Goal: Task Accomplishment & Management: Manage account settings

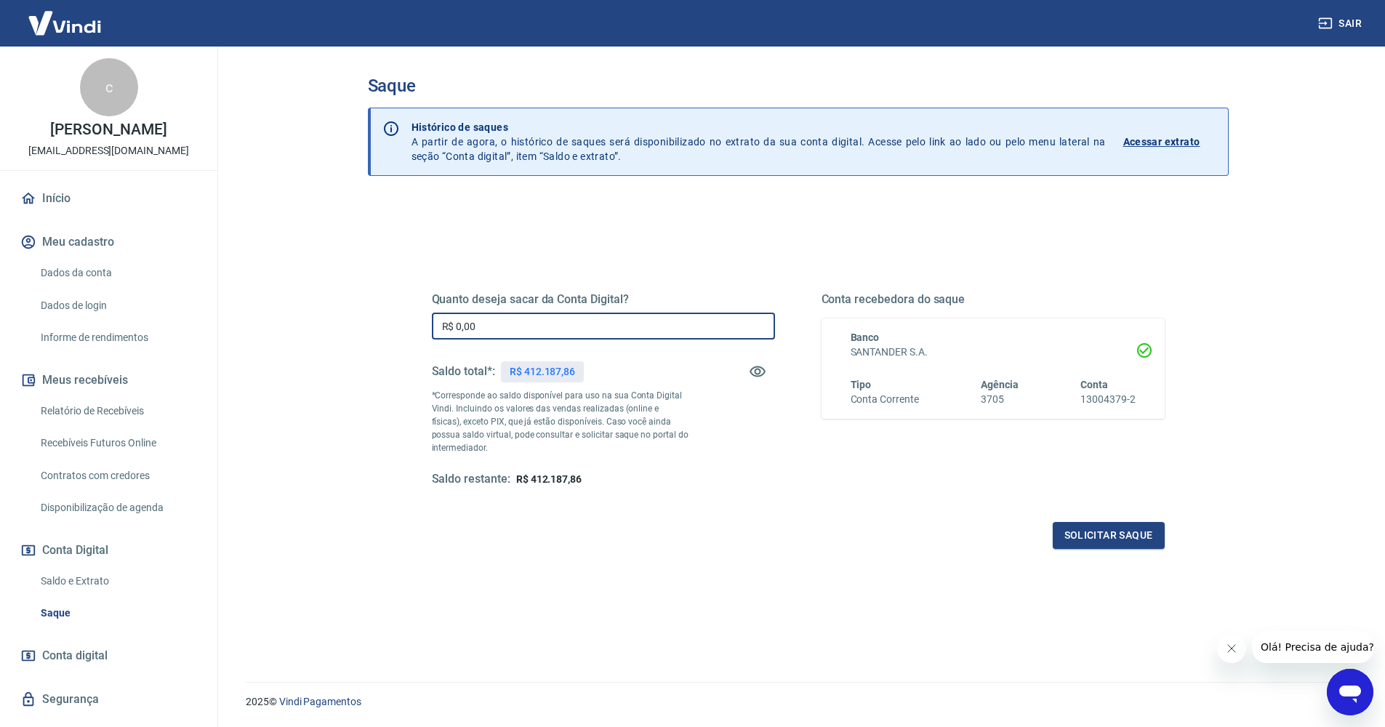
scroll to position [23, 0]
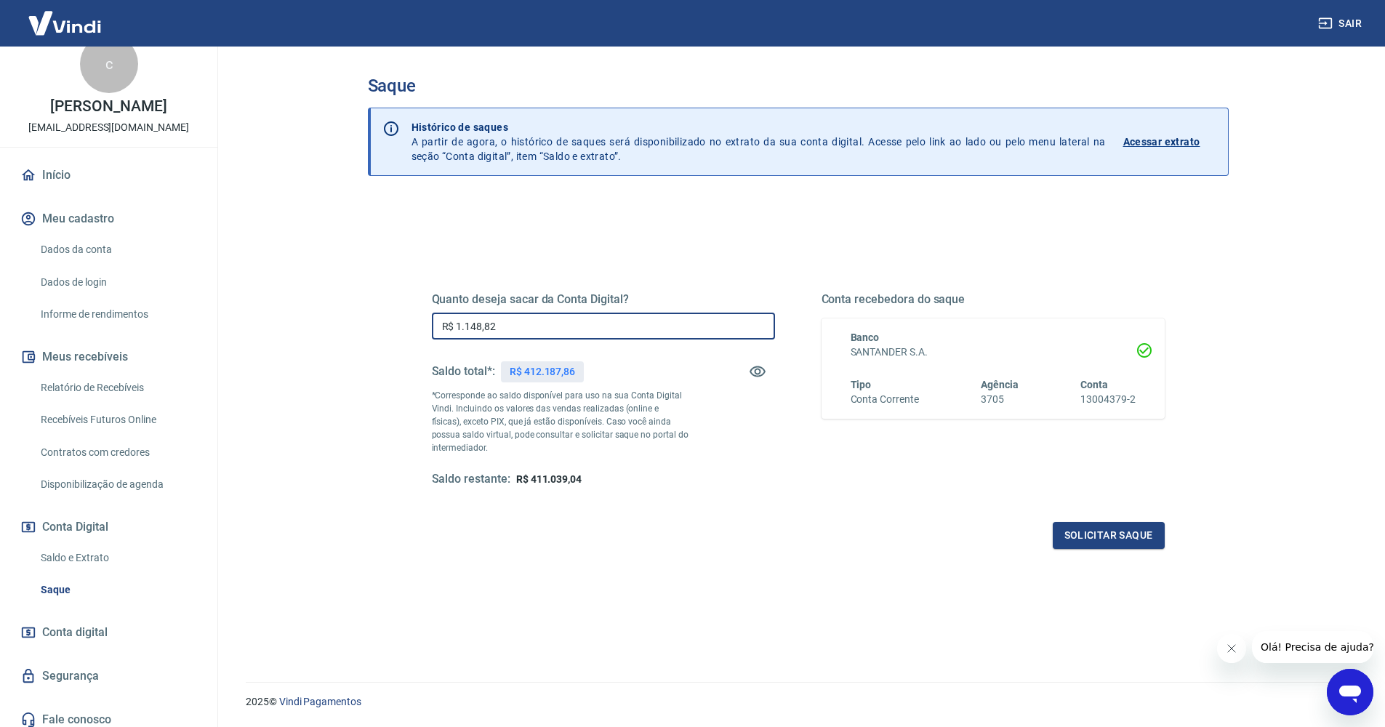
type input "R$ 11.488,27"
click at [1077, 538] on button "Solicitar saque" at bounding box center [1108, 535] width 112 height 27
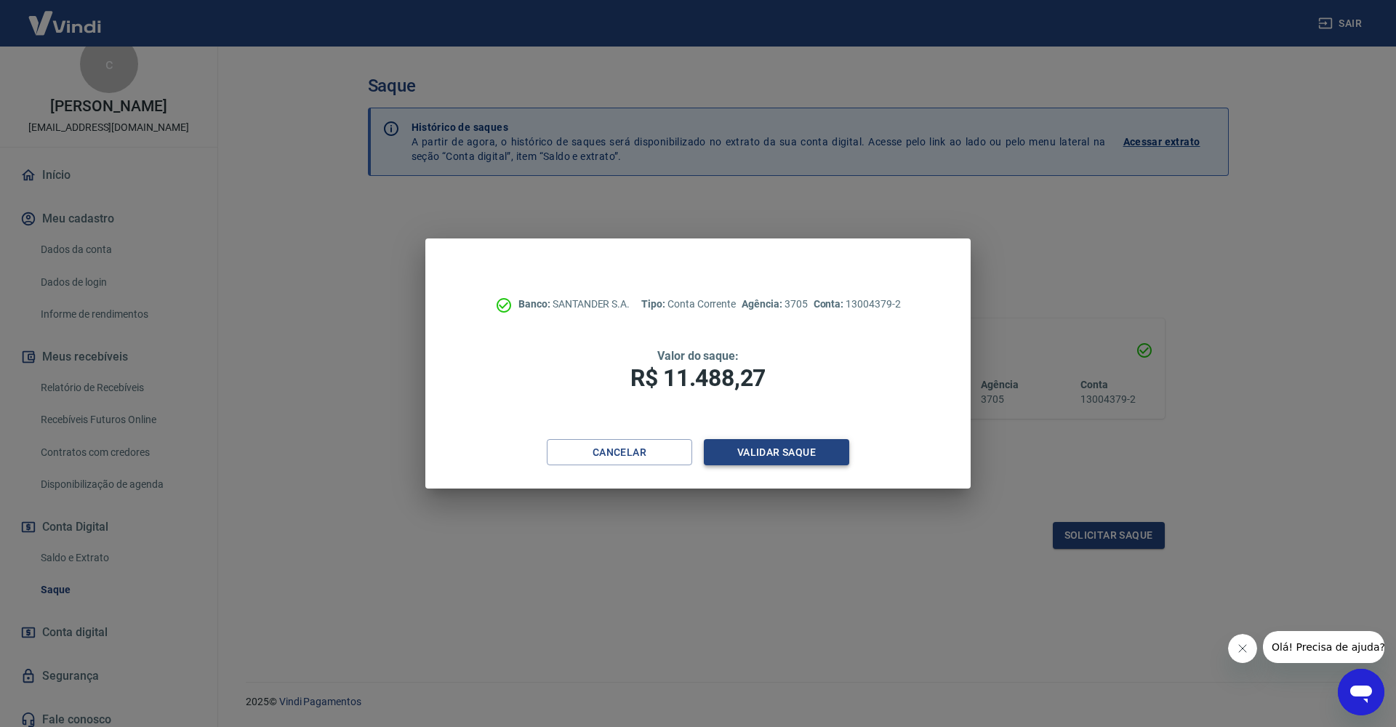
click at [808, 454] on button "Validar saque" at bounding box center [776, 452] width 145 height 27
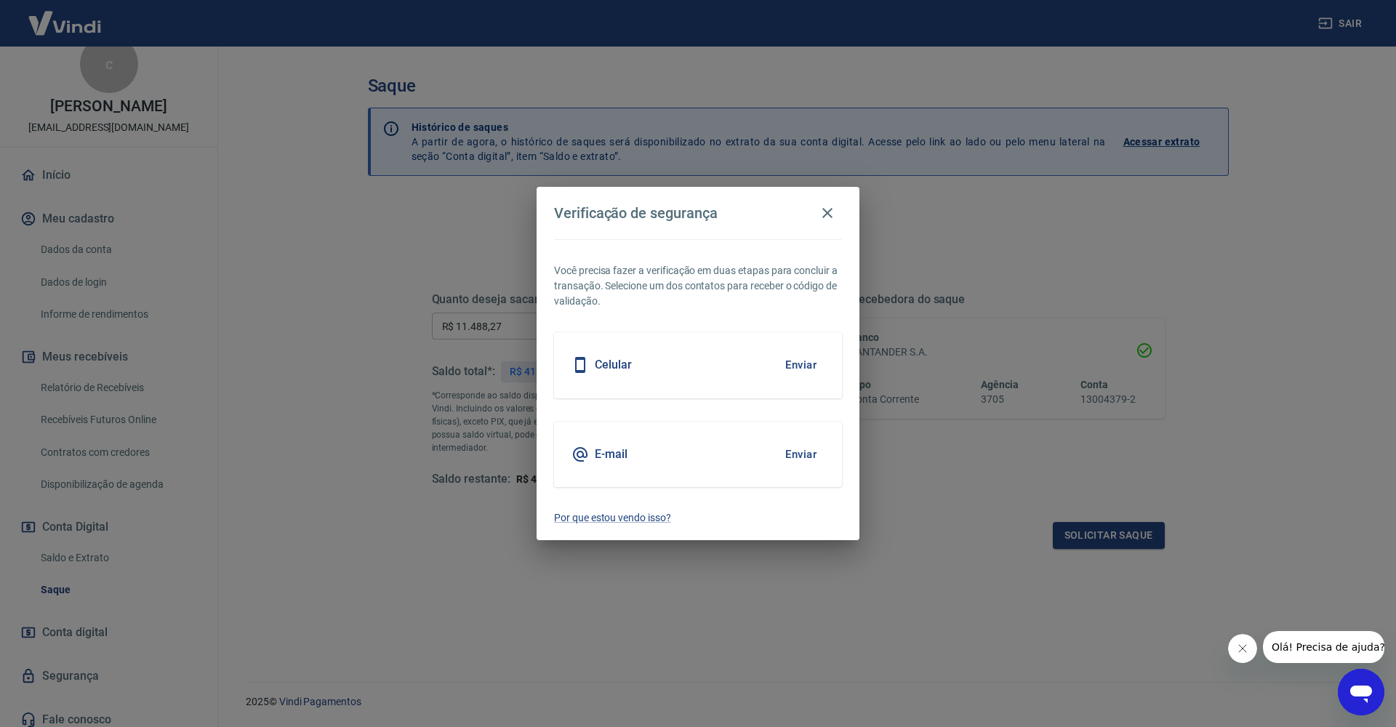
click at [683, 361] on div "Celular Enviar" at bounding box center [698, 364] width 288 height 65
click at [800, 363] on button "Enviar" at bounding box center [800, 365] width 47 height 31
click at [790, 364] on button "Enviar" at bounding box center [800, 365] width 47 height 31
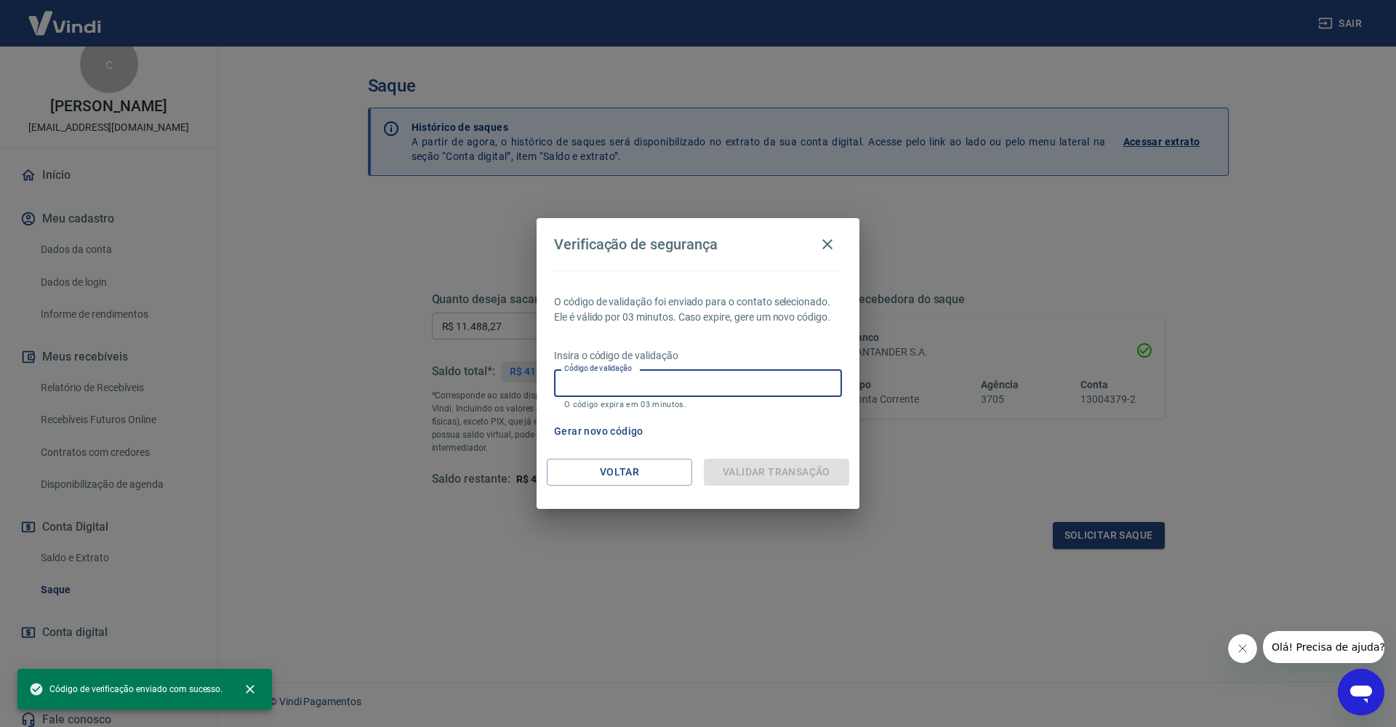
click at [704, 386] on input "Código de validação" at bounding box center [698, 382] width 288 height 27
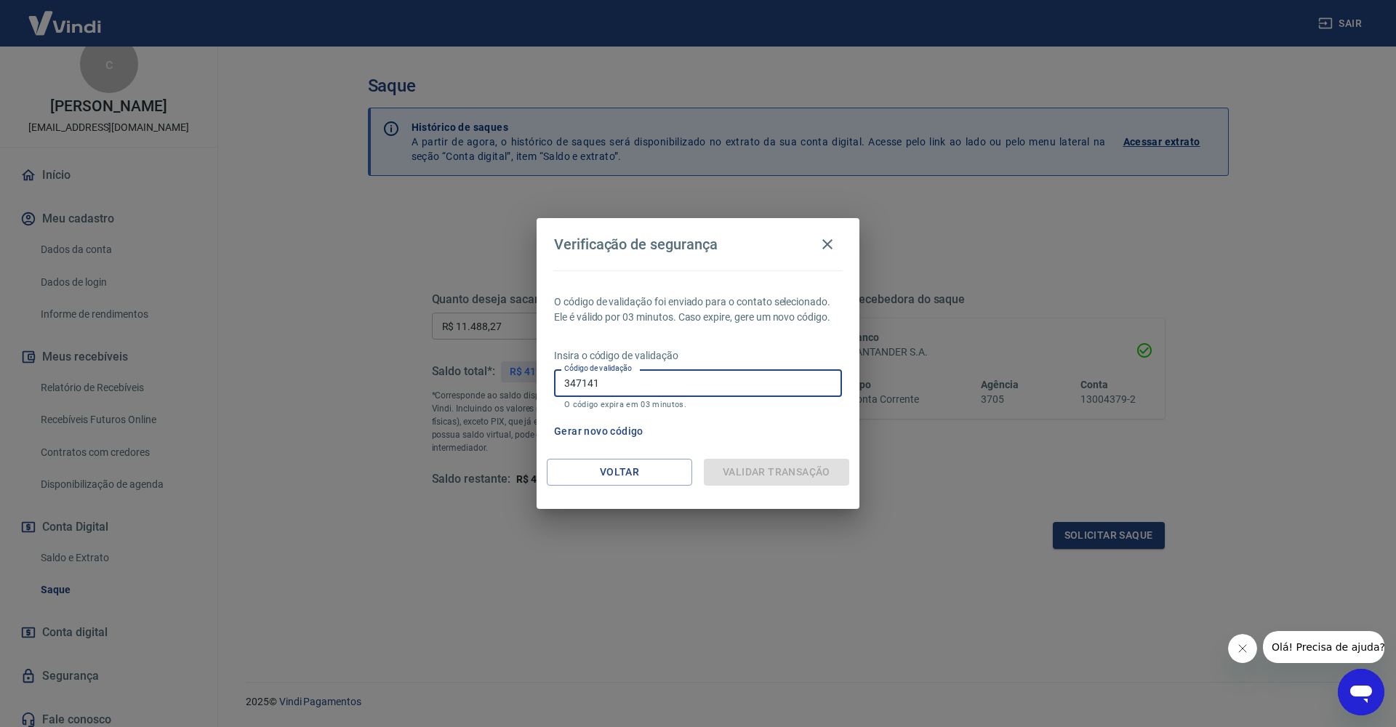
type input "347141"
click at [1116, 538] on div "Verificação de segurança O código de validação foi enviado para o contato selec…" at bounding box center [698, 363] width 1396 height 727
click at [730, 475] on div "Validar transação" at bounding box center [776, 472] width 145 height 27
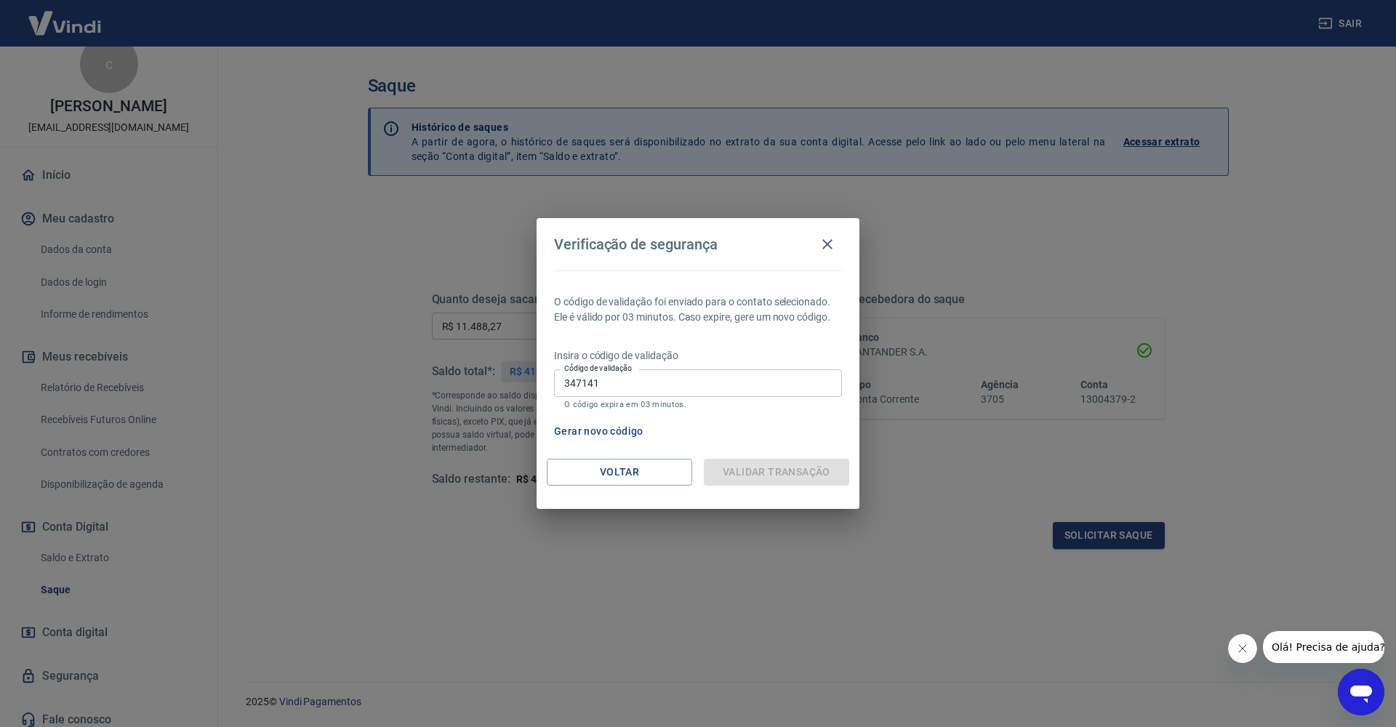
click at [619, 383] on input "347141" at bounding box center [698, 382] width 288 height 27
click at [794, 475] on div "Validar transação" at bounding box center [776, 472] width 145 height 27
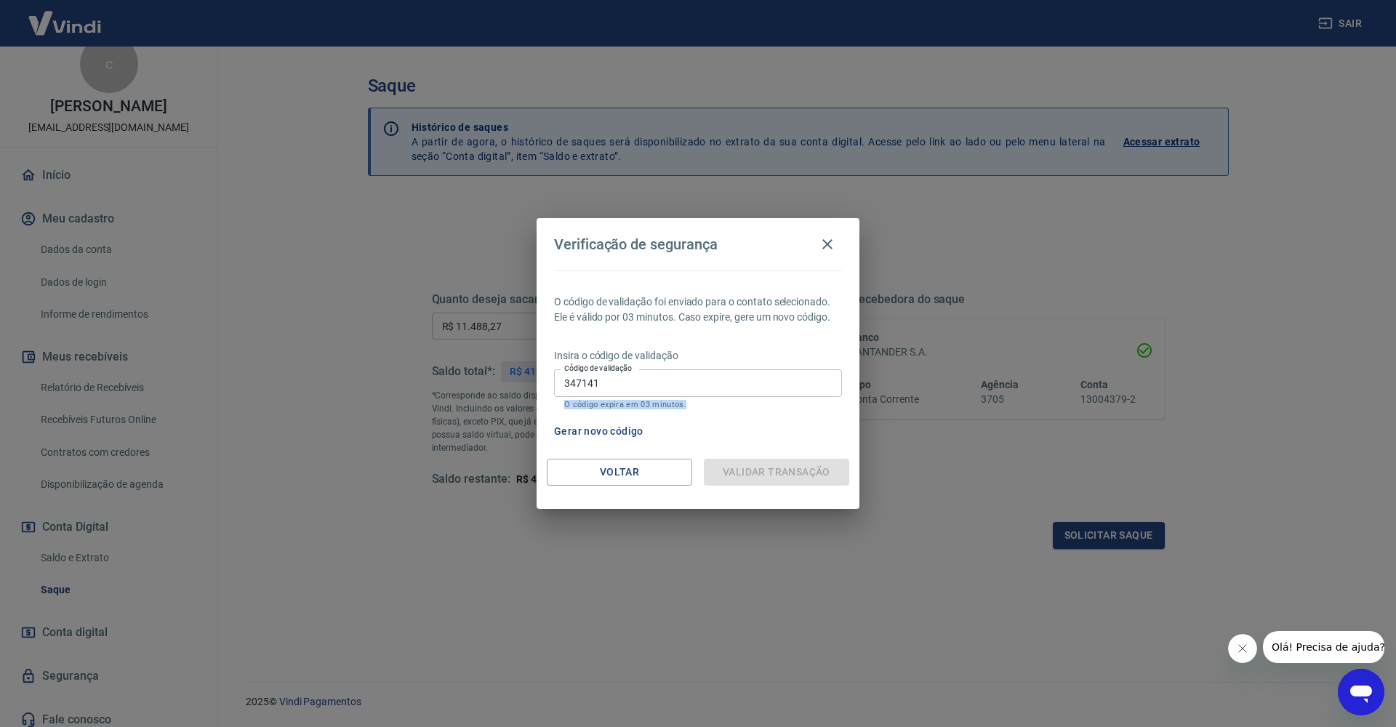
click at [794, 475] on div "Validar transação" at bounding box center [776, 472] width 145 height 27
click at [632, 469] on button "Voltar" at bounding box center [619, 472] width 145 height 27
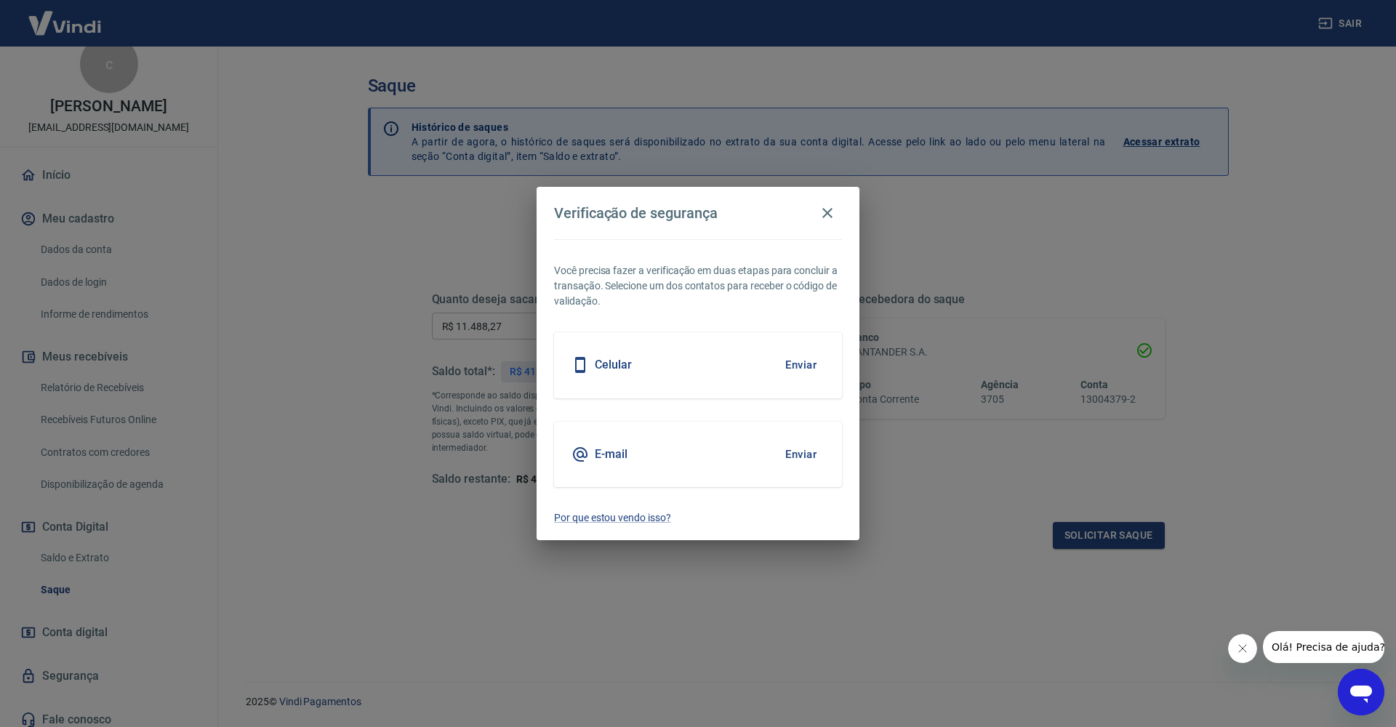
click at [806, 365] on button "Enviar" at bounding box center [800, 365] width 47 height 31
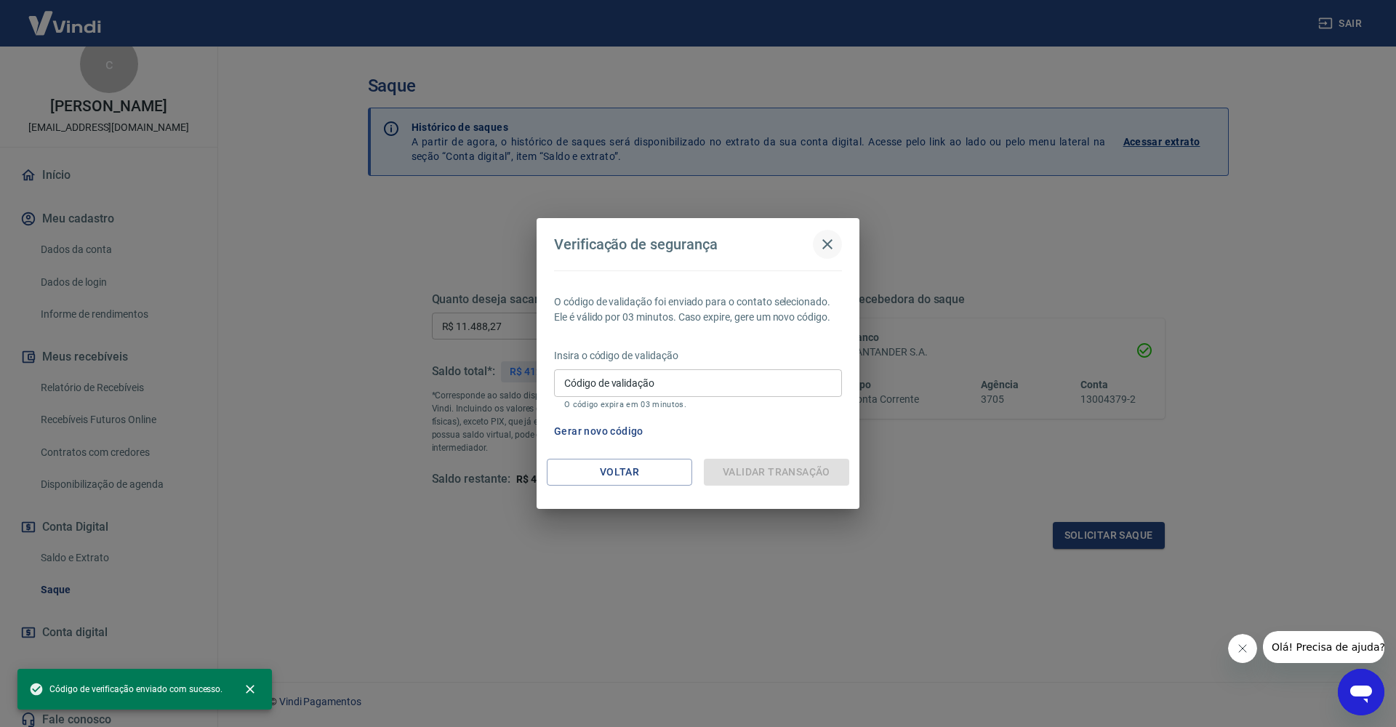
click at [826, 243] on icon "button" at bounding box center [826, 243] width 17 height 17
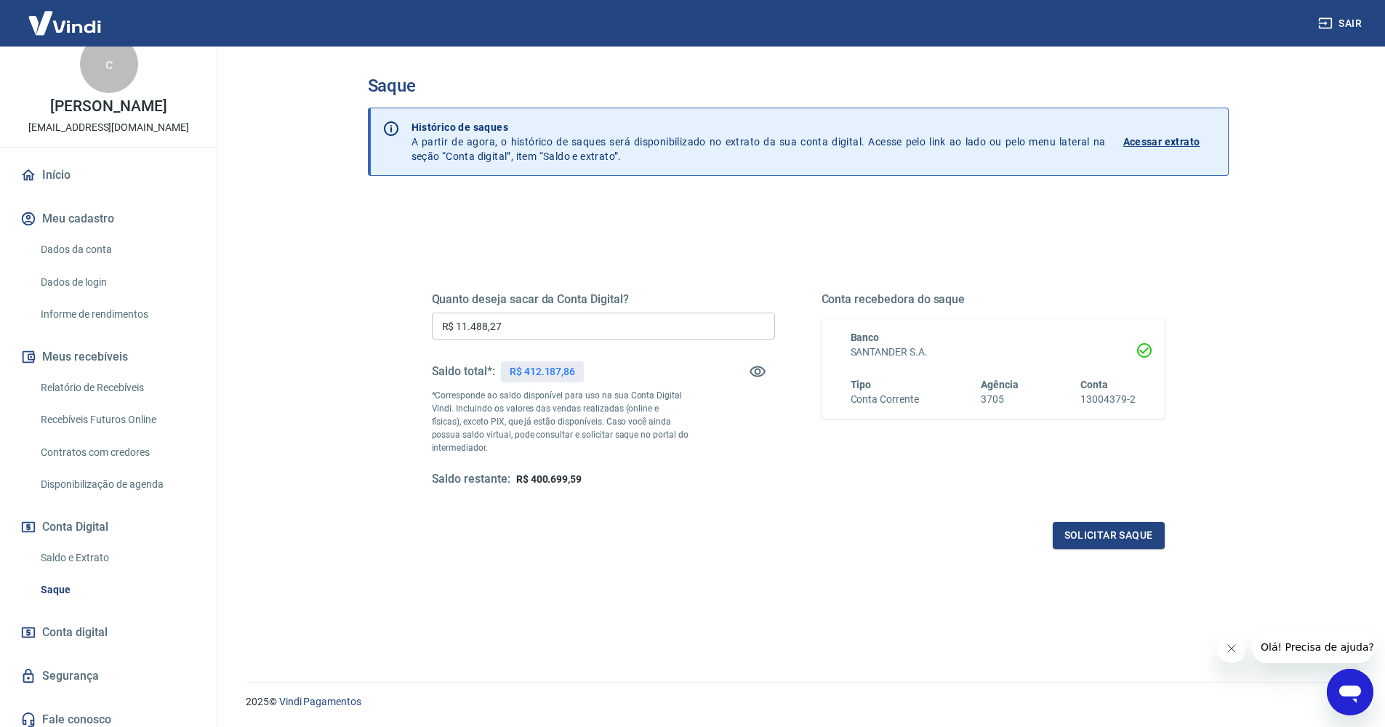
click at [1329, 20] on icon "button" at bounding box center [1325, 23] width 15 height 15
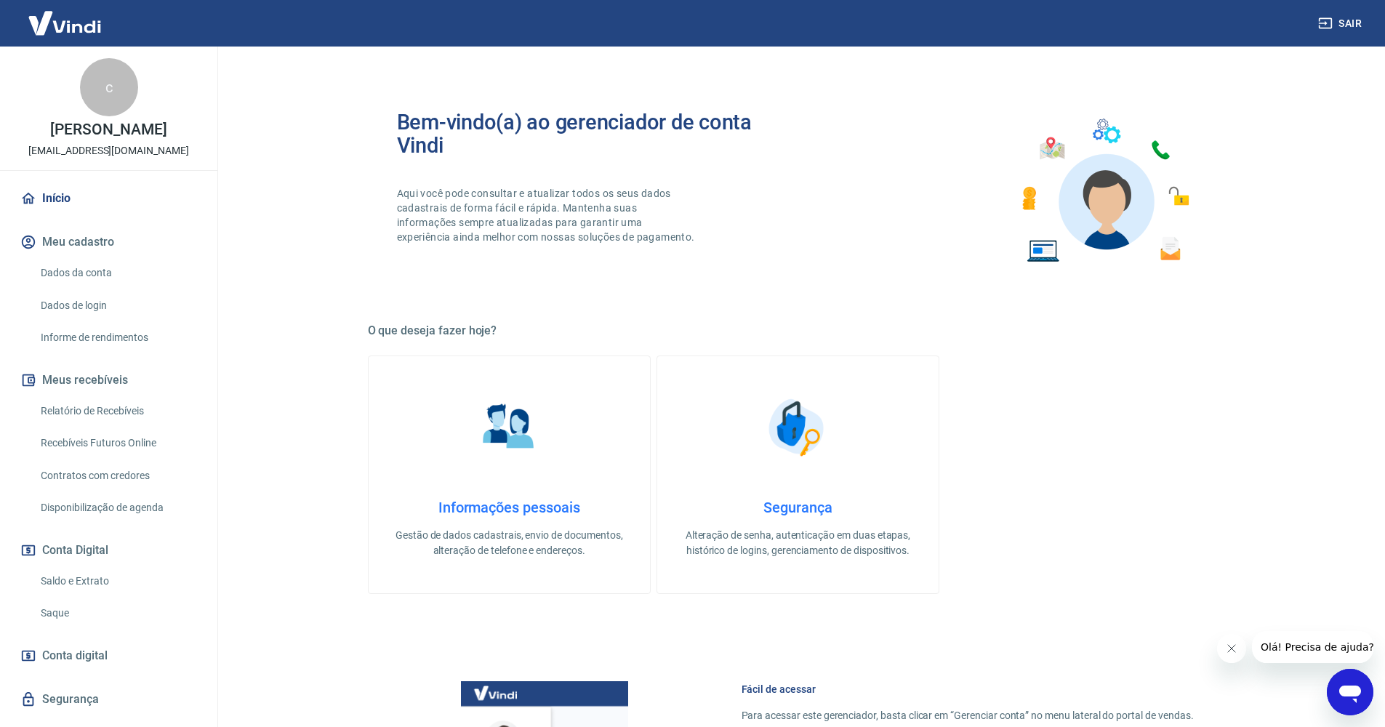
click at [63, 622] on link "Saque" at bounding box center [117, 613] width 165 height 30
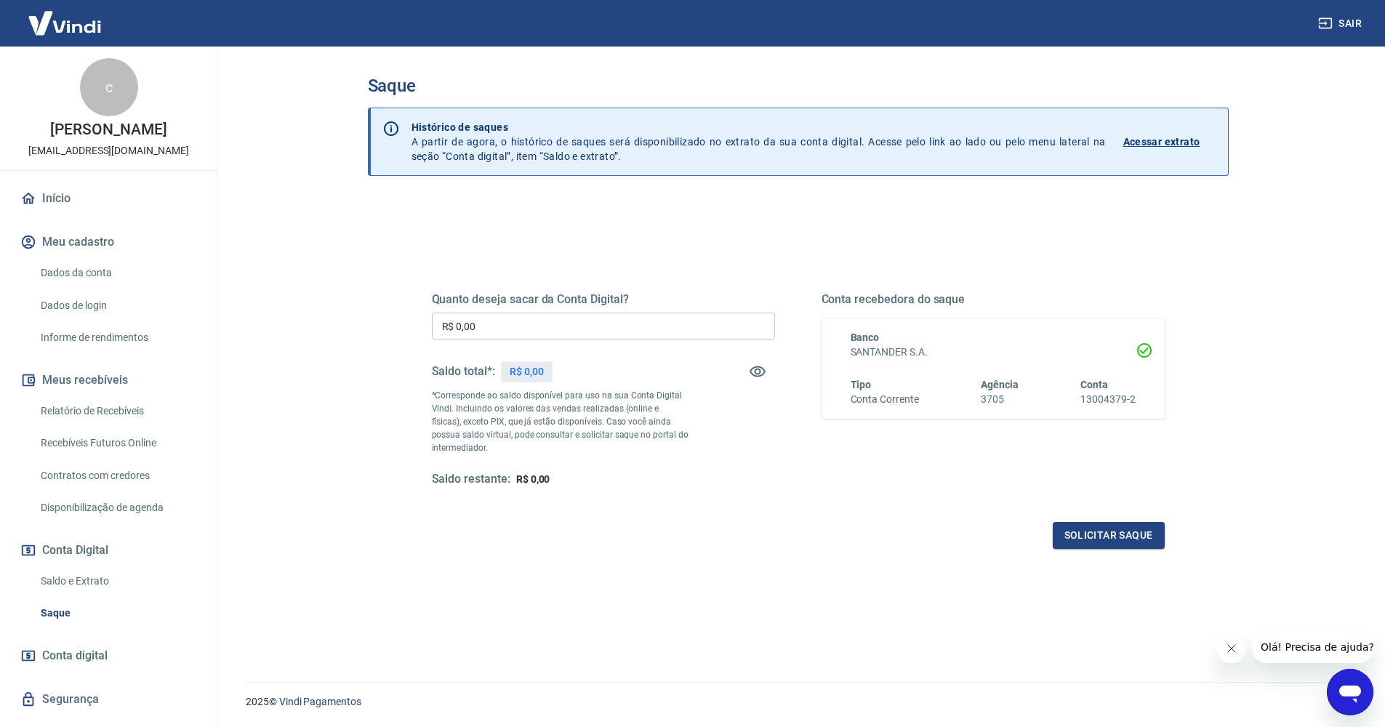
click at [478, 324] on input "R$ 0,00" at bounding box center [603, 326] width 343 height 27
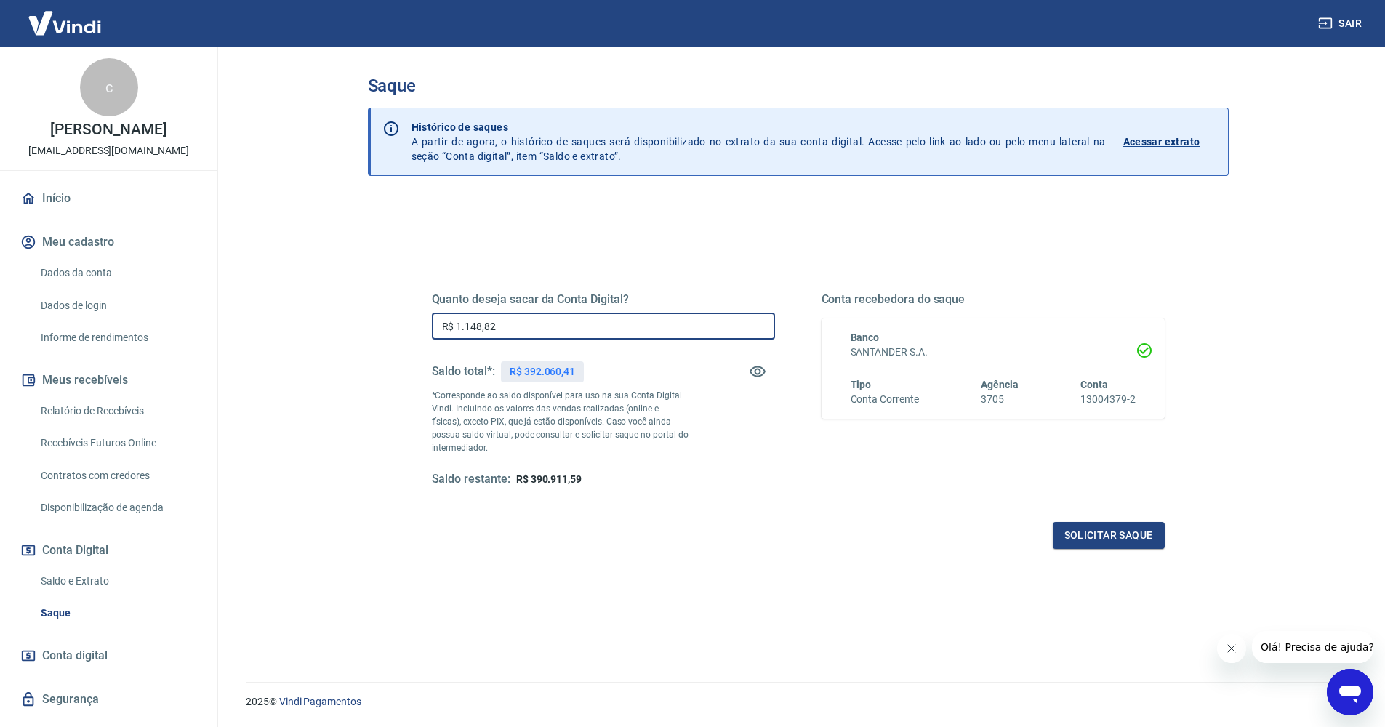
type input "R$ 11.488,27"
click at [1074, 528] on button "Solicitar saque" at bounding box center [1108, 535] width 112 height 27
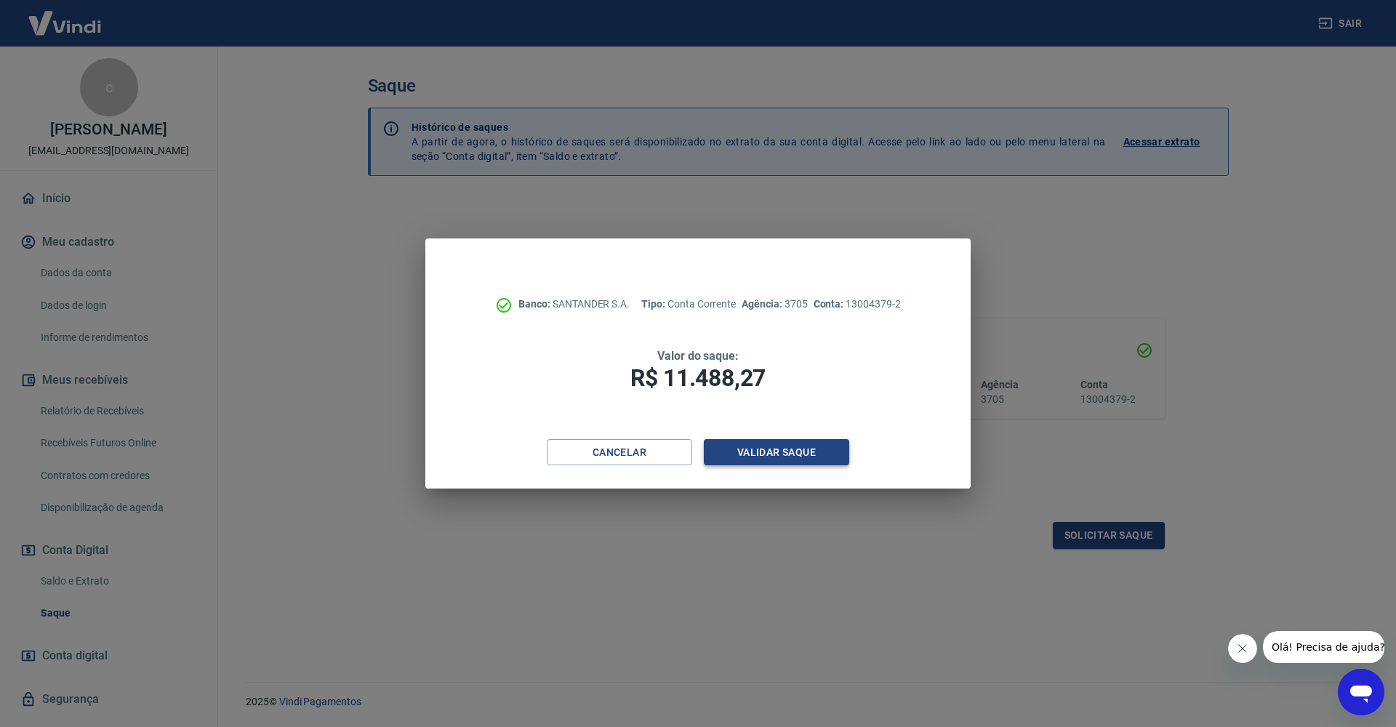
click at [807, 453] on button "Validar saque" at bounding box center [776, 452] width 145 height 27
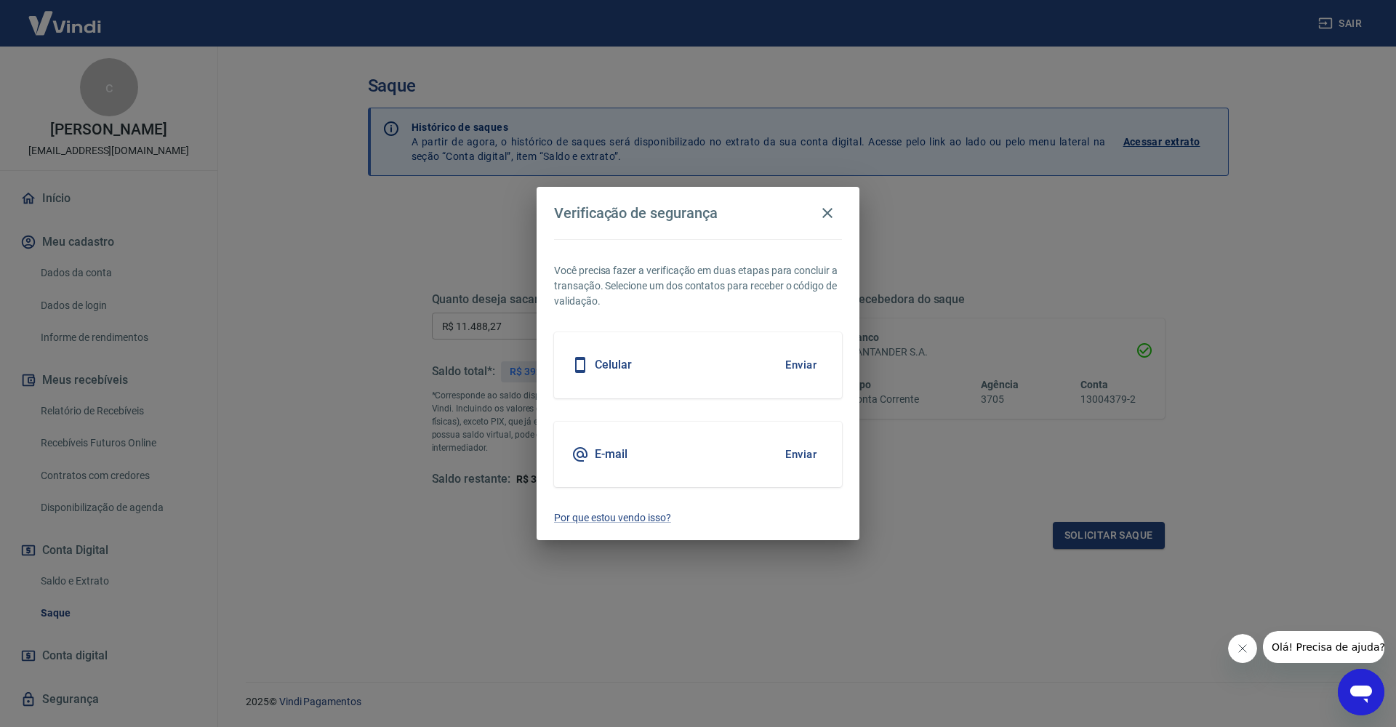
click at [802, 366] on button "Enviar" at bounding box center [800, 365] width 47 height 31
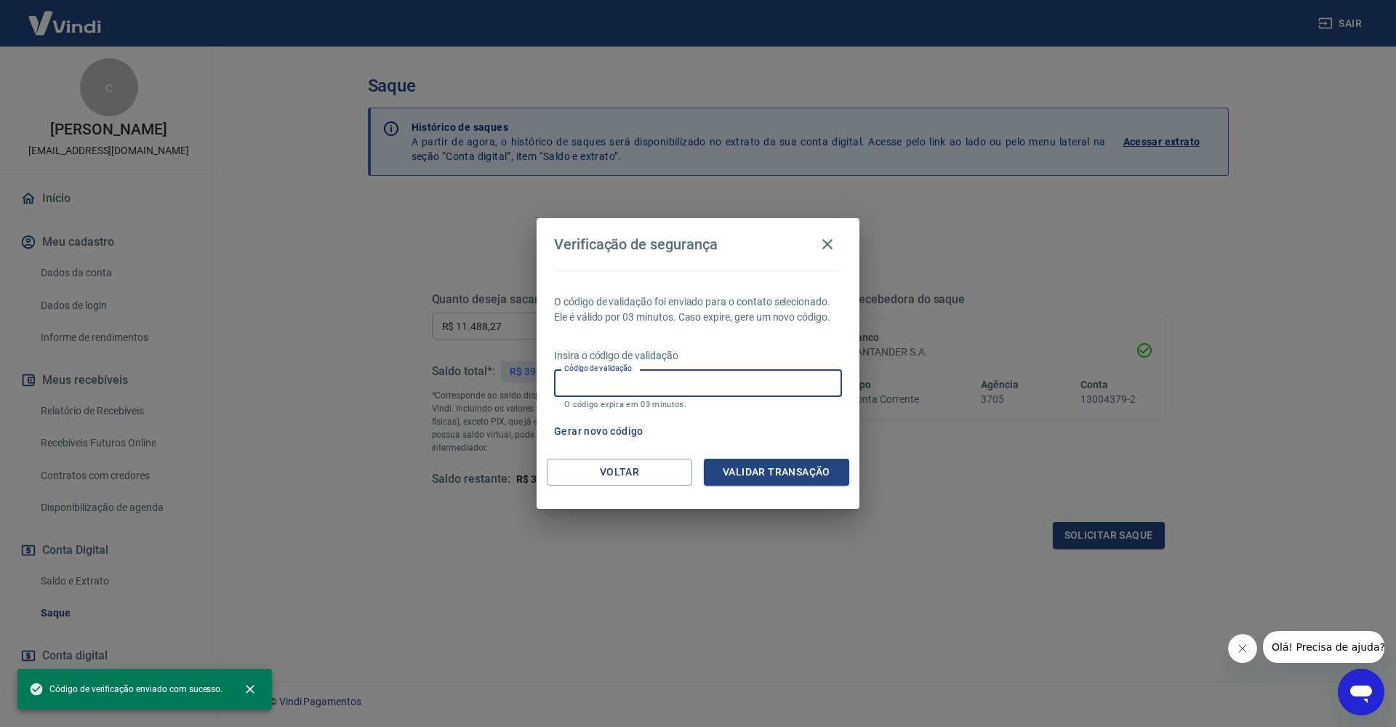
click at [686, 381] on input "Código de validação" at bounding box center [698, 382] width 288 height 27
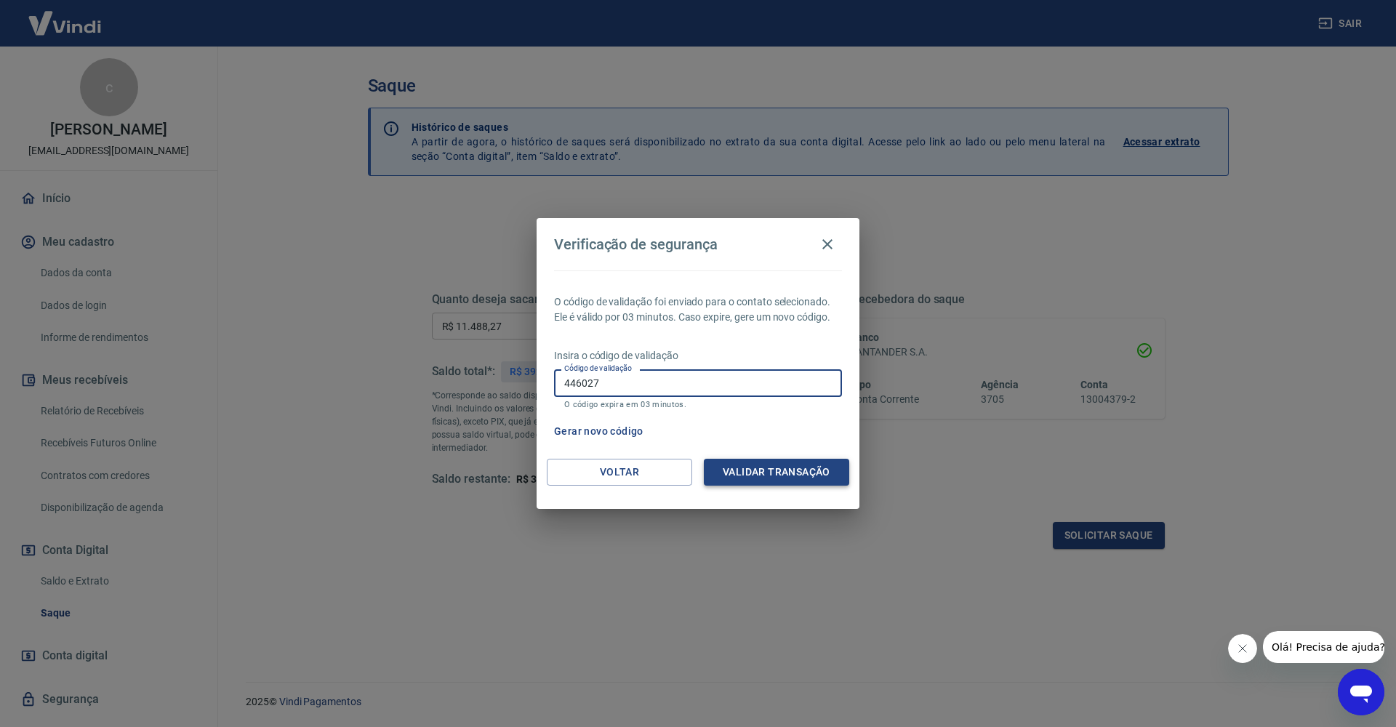
type input "446027"
click at [745, 470] on button "Validar transação" at bounding box center [776, 472] width 145 height 27
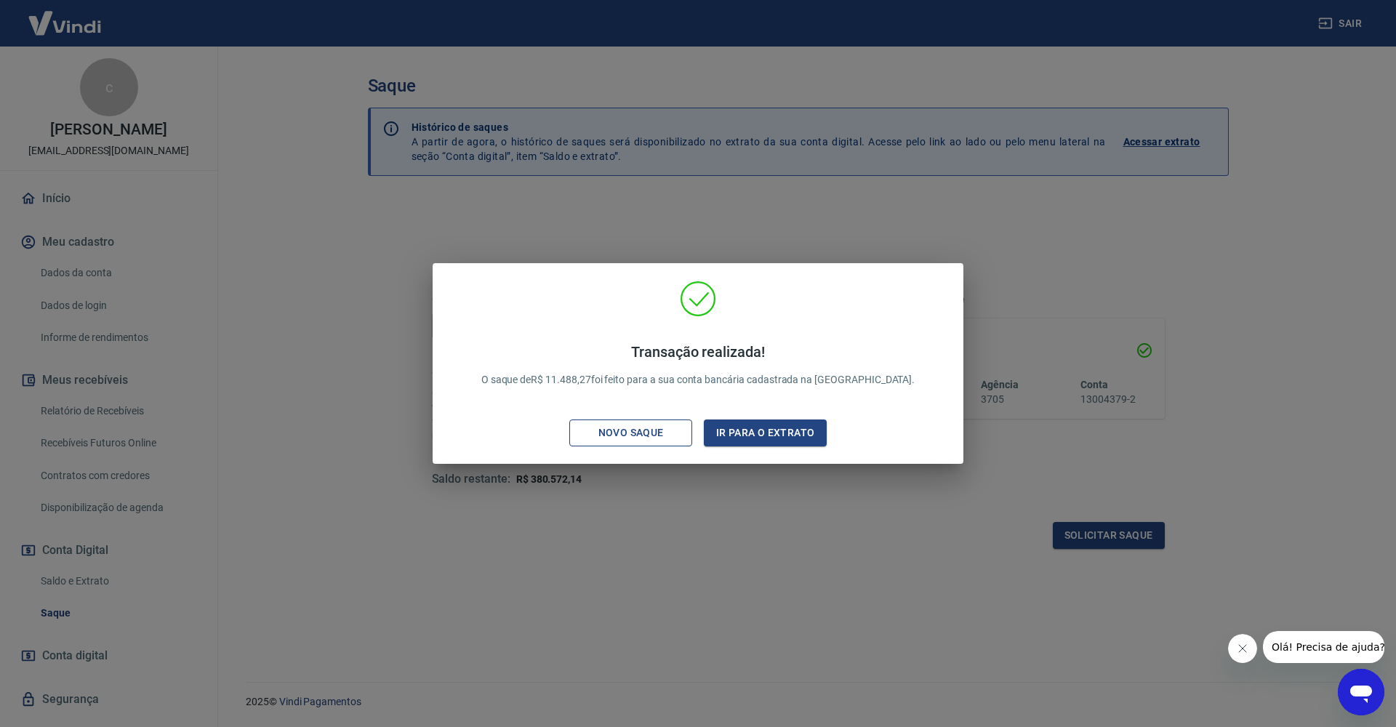
click at [665, 435] on div "Novo saque" at bounding box center [631, 433] width 100 height 18
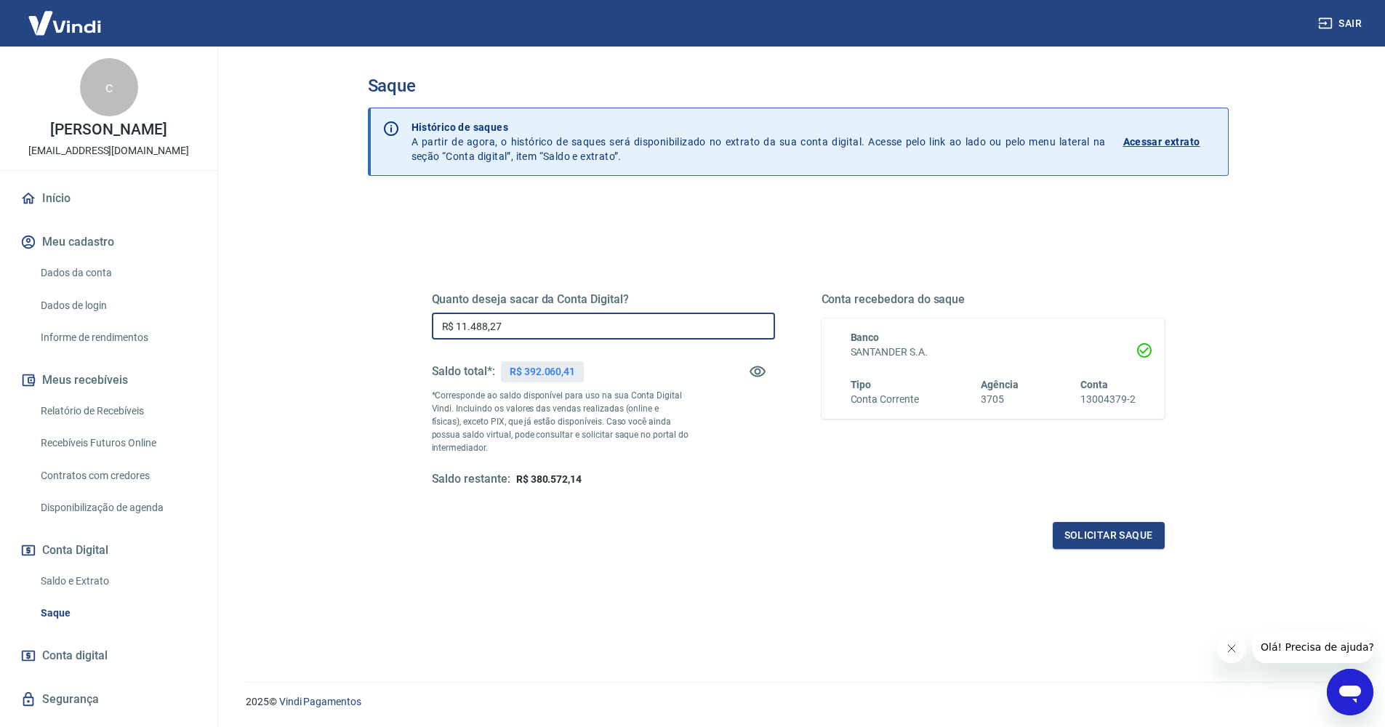
drag, startPoint x: 524, startPoint y: 323, endPoint x: 329, endPoint y: 297, distance: 196.4
click at [329, 297] on main "Saque Histórico de saques A partir de agora, o histórico de saques será disponi…" at bounding box center [798, 387] width 1174 height 680
type input "R$ 1.904,20"
click at [1085, 534] on button "Solicitar saque" at bounding box center [1108, 535] width 112 height 27
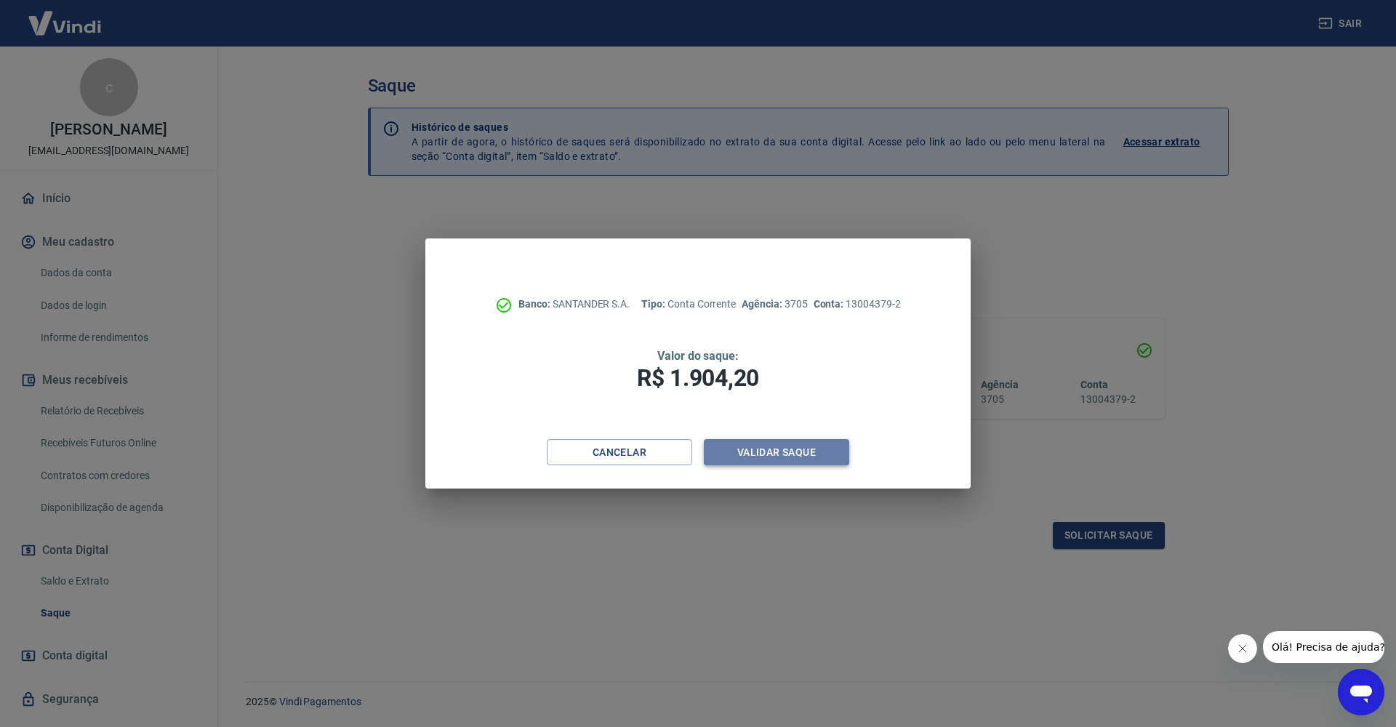
click at [787, 447] on button "Validar saque" at bounding box center [776, 452] width 145 height 27
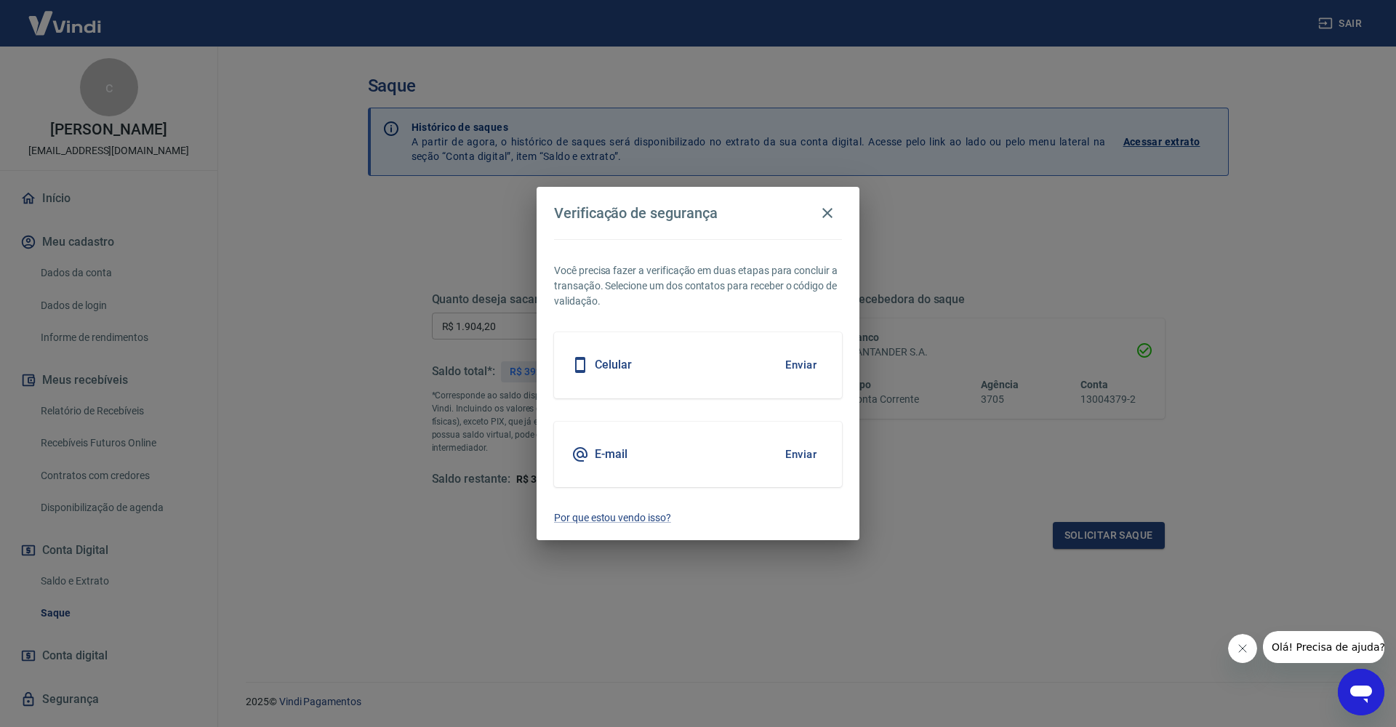
click at [813, 369] on button "Enviar" at bounding box center [800, 365] width 47 height 31
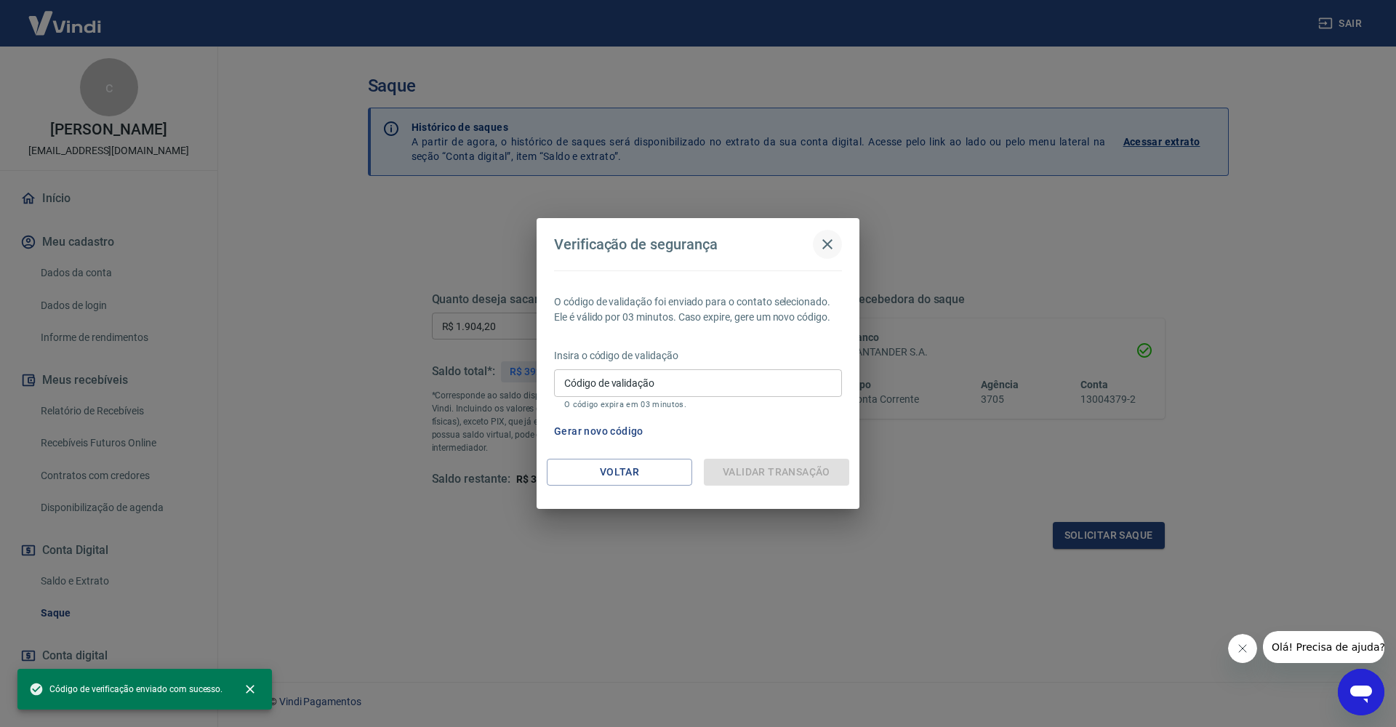
click at [829, 246] on icon "button" at bounding box center [827, 244] width 10 height 10
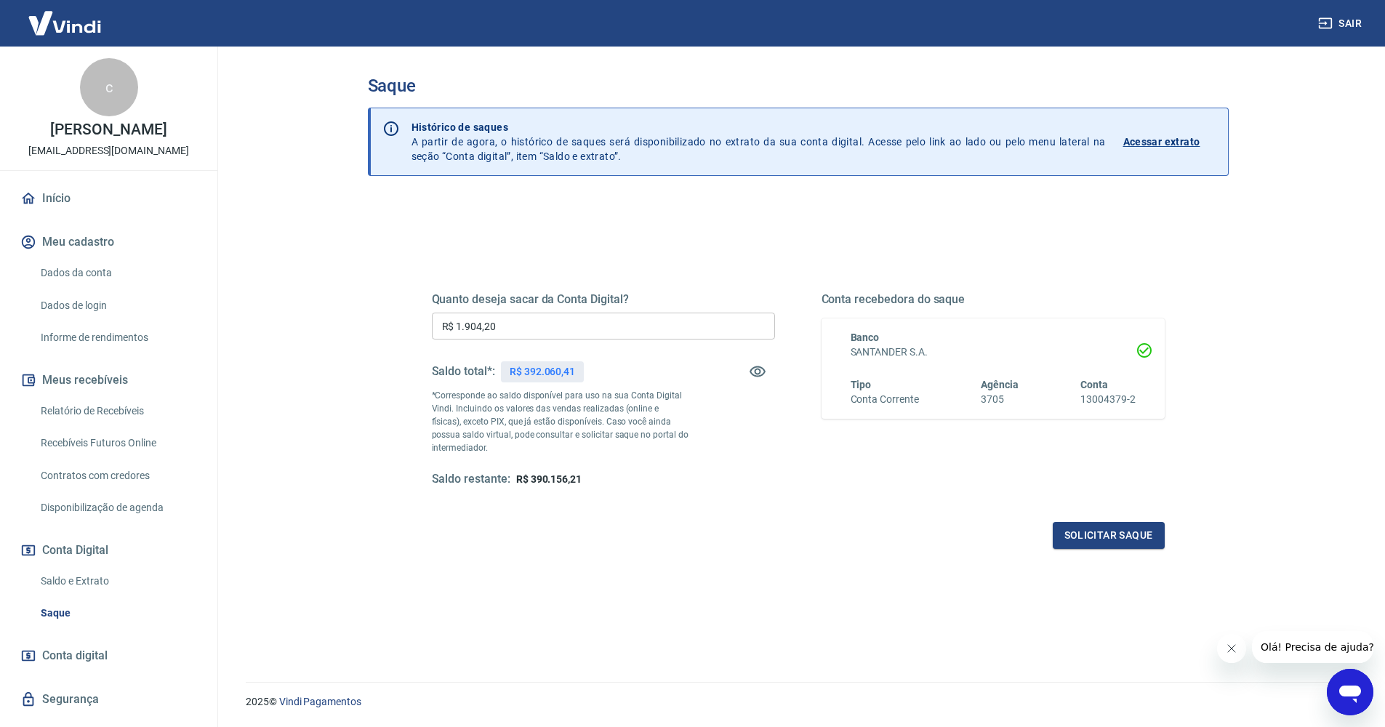
click at [51, 213] on link "Início" at bounding box center [108, 198] width 182 height 32
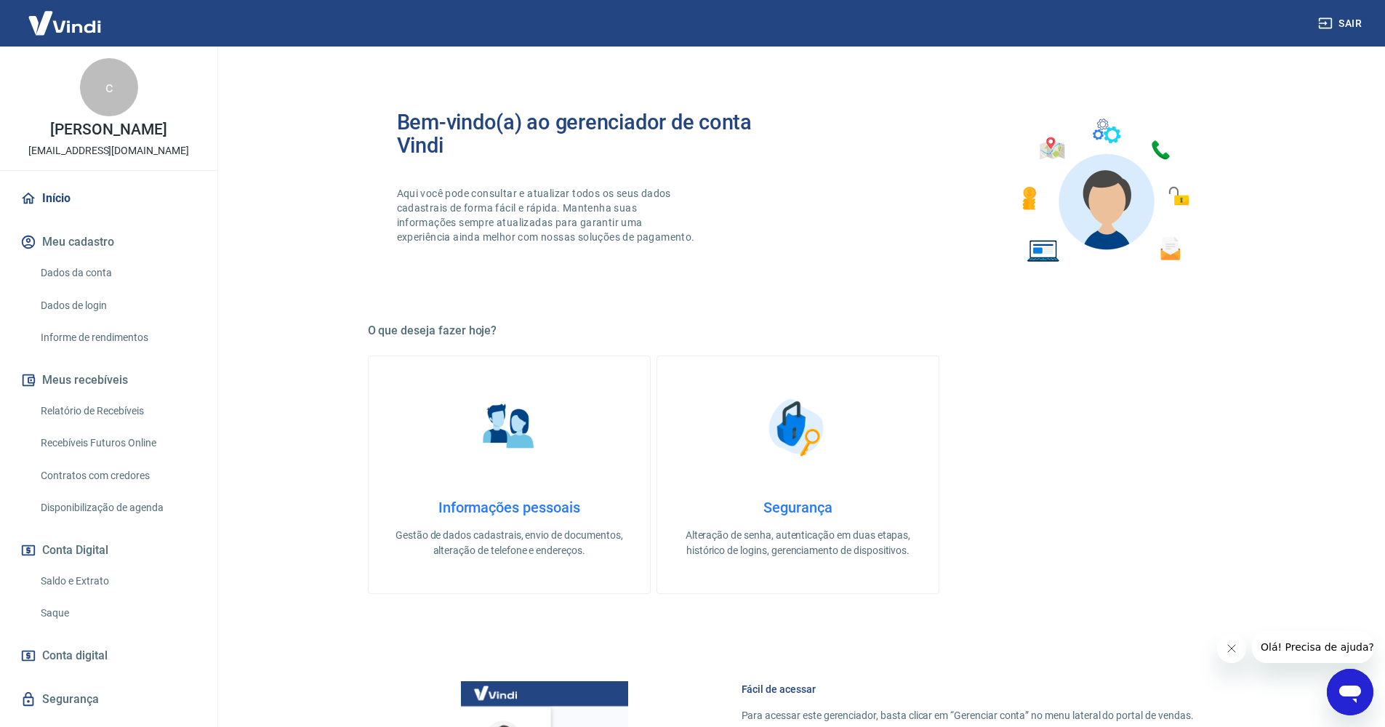
click at [58, 625] on link "Saque" at bounding box center [117, 613] width 165 height 30
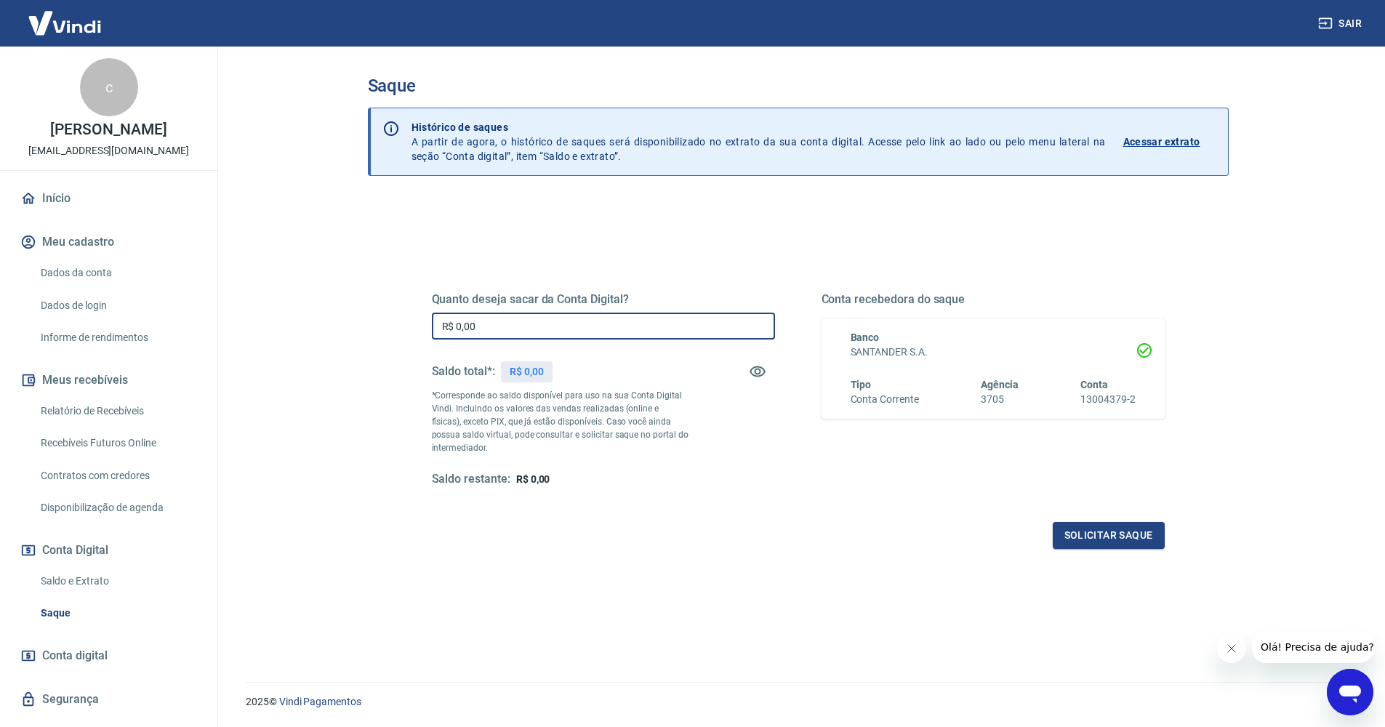
click at [471, 324] on input "R$ 0,00" at bounding box center [603, 326] width 343 height 27
type input "R$ 1.904,20"
click at [1063, 539] on button "Solicitar saque" at bounding box center [1108, 535] width 112 height 27
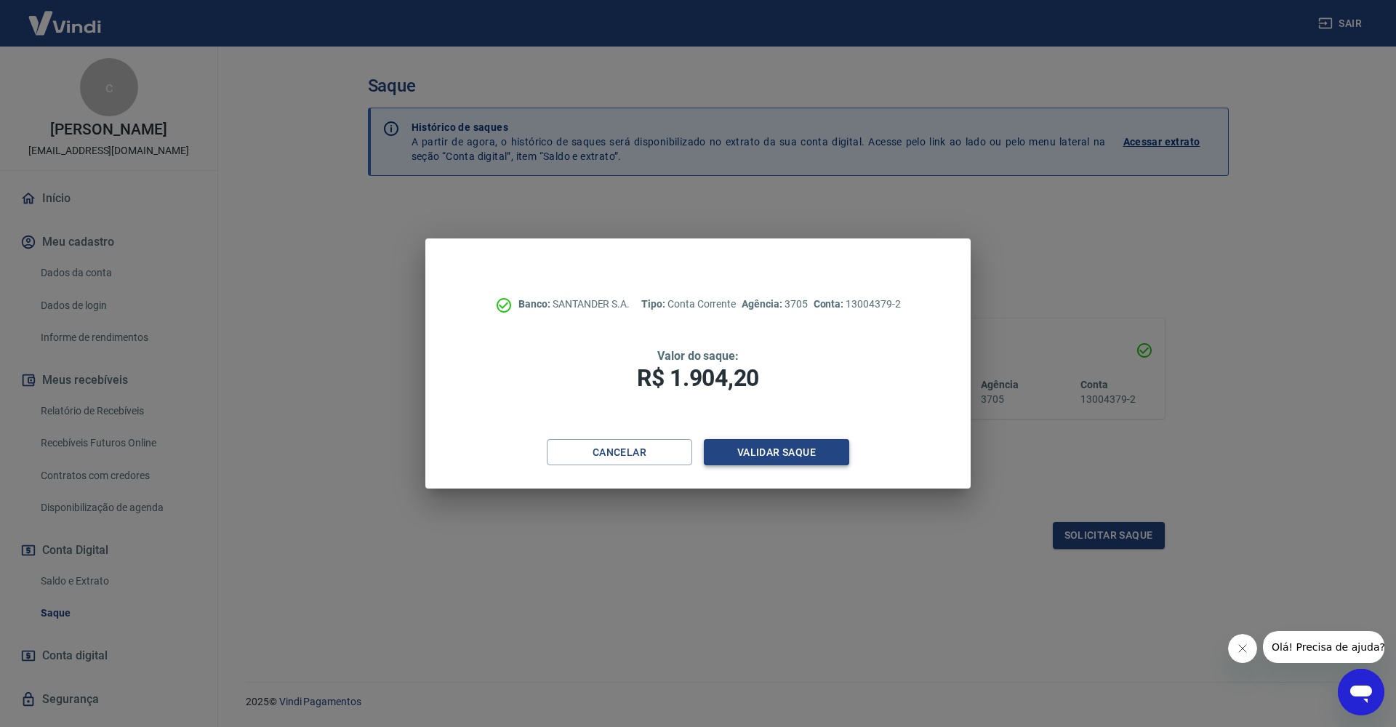
click at [811, 450] on button "Validar saque" at bounding box center [776, 452] width 145 height 27
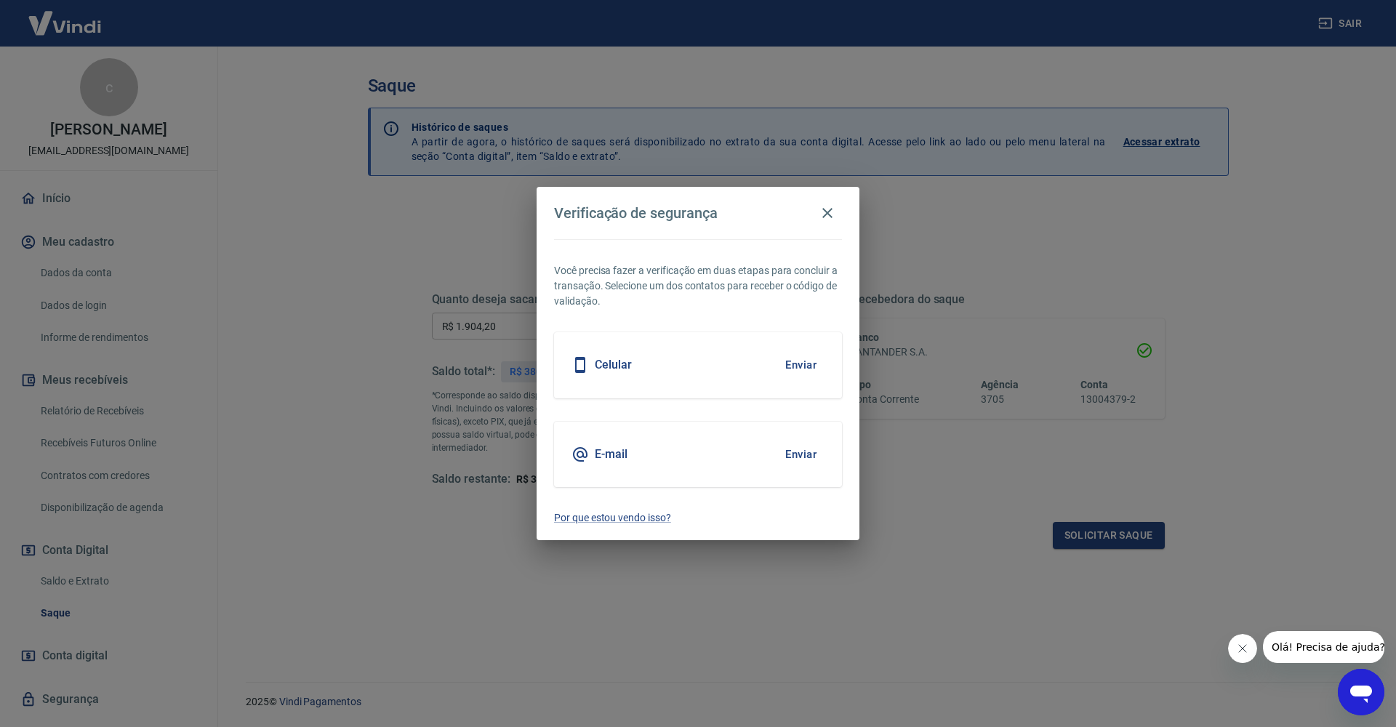
click at [808, 359] on button "Enviar" at bounding box center [800, 365] width 47 height 31
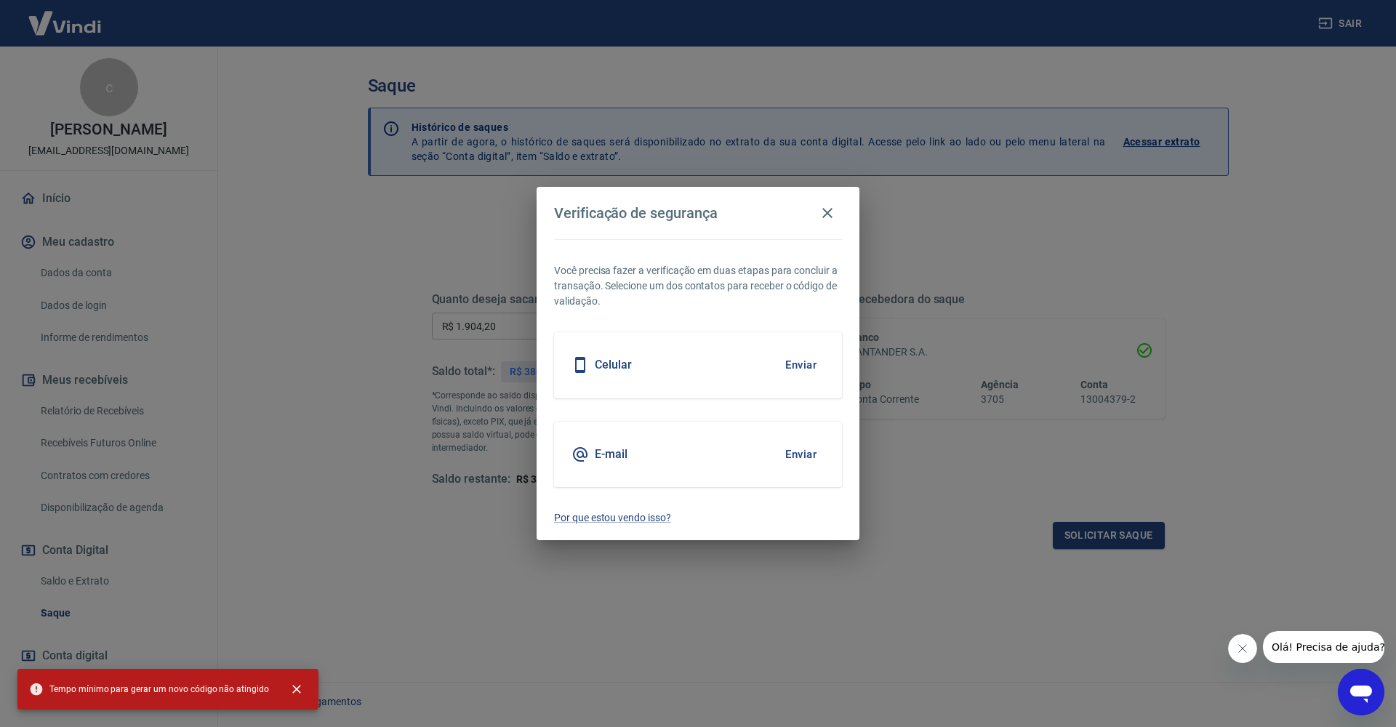
click at [807, 366] on button "Enviar" at bounding box center [800, 365] width 47 height 31
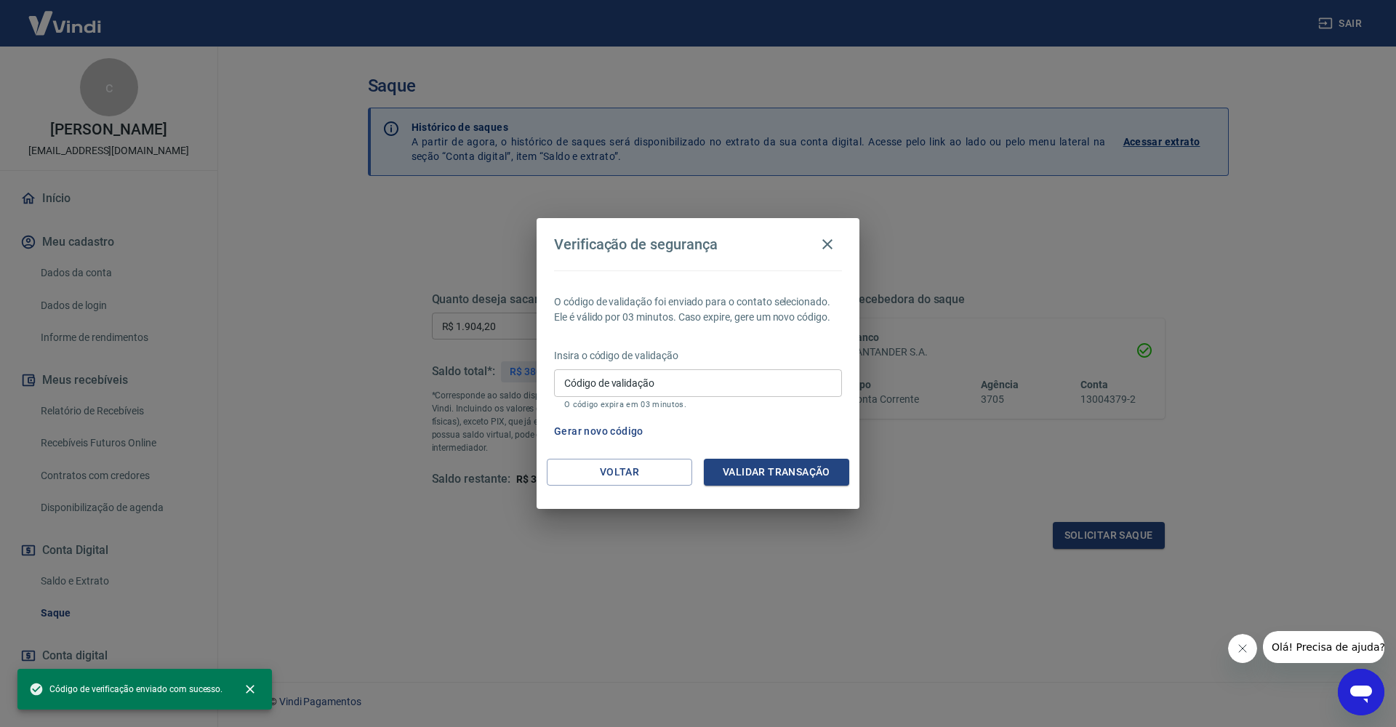
click at [827, 212] on div "Verificação de segurança O código de validação foi enviado para o contato selec…" at bounding box center [698, 363] width 1396 height 727
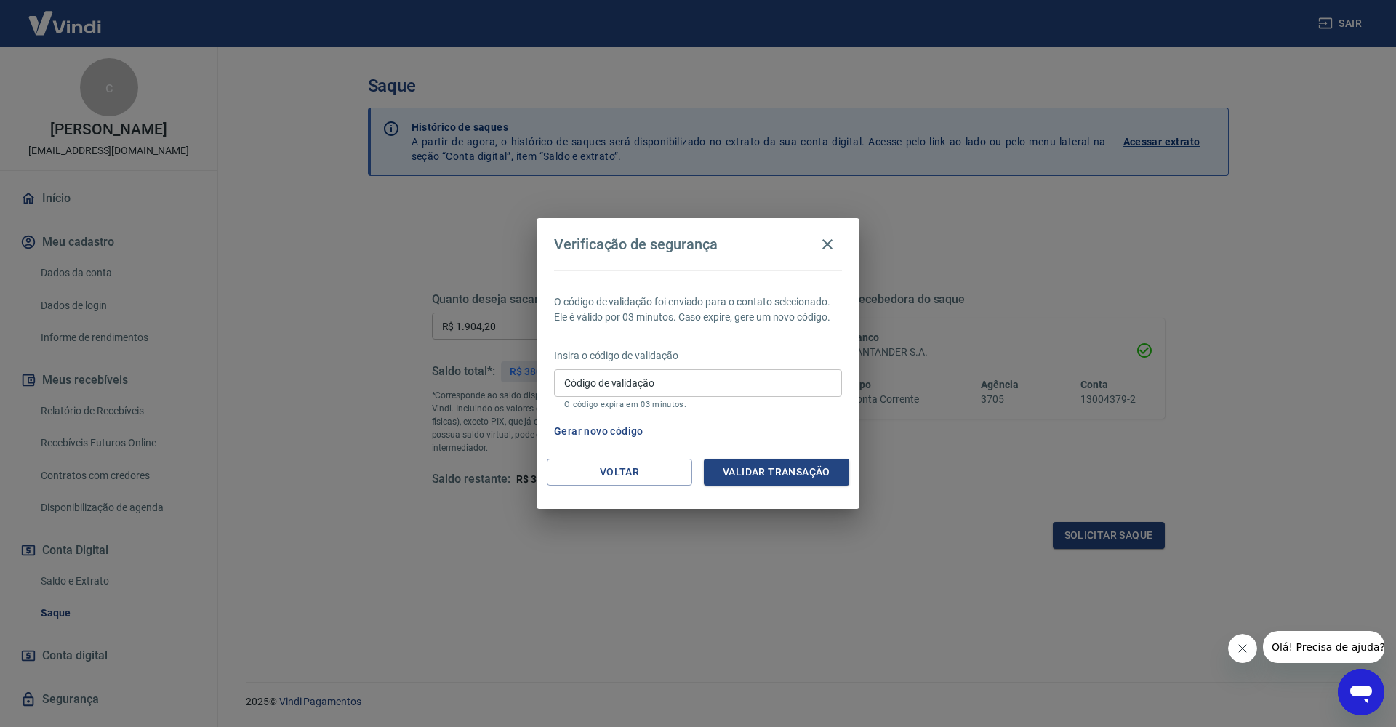
click at [659, 383] on input "Código de validação" at bounding box center [698, 382] width 288 height 27
type input "590071"
click at [762, 467] on button "Validar transação" at bounding box center [776, 472] width 145 height 27
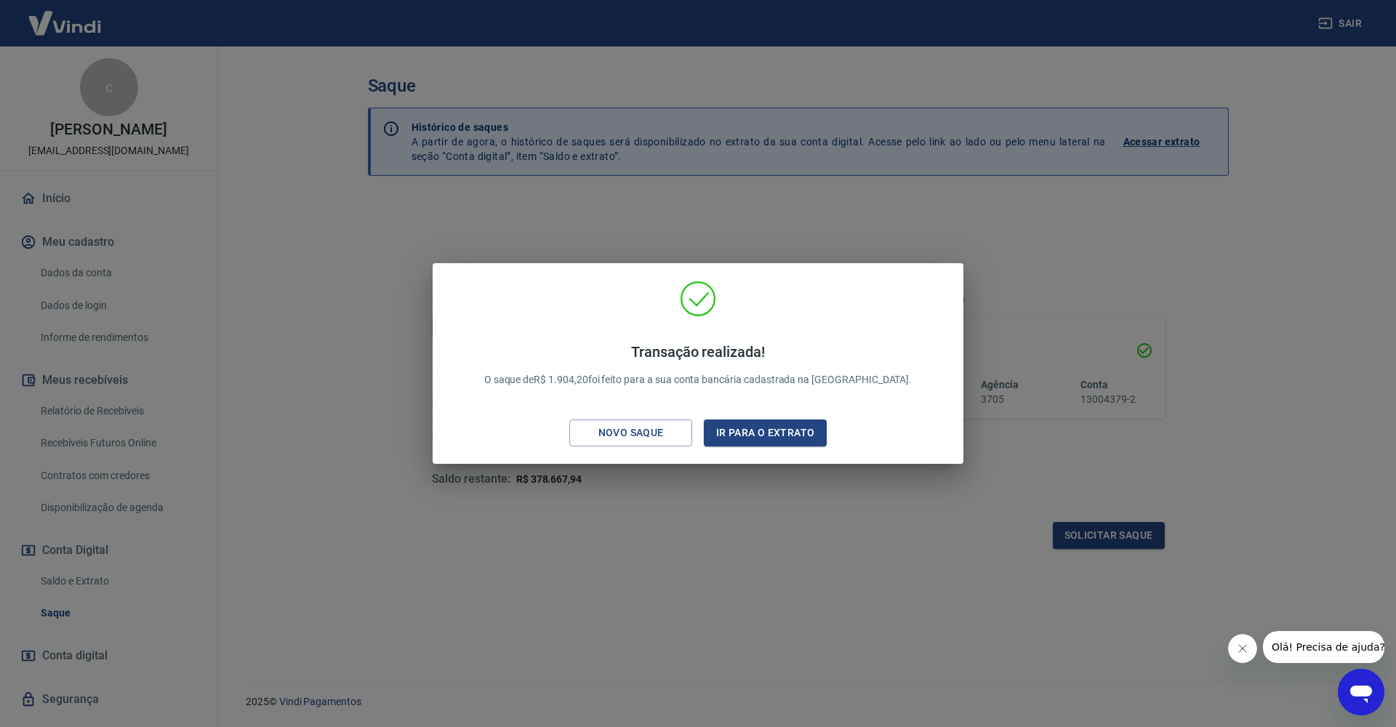
click at [1350, 24] on div "Transação realizada! O saque de R$ 1.904,20 foi feito para a sua conta bancária…" at bounding box center [698, 363] width 1396 height 727
click at [1350, 24] on button "Sair" at bounding box center [1341, 23] width 52 height 27
